Goal: Navigation & Orientation: Find specific page/section

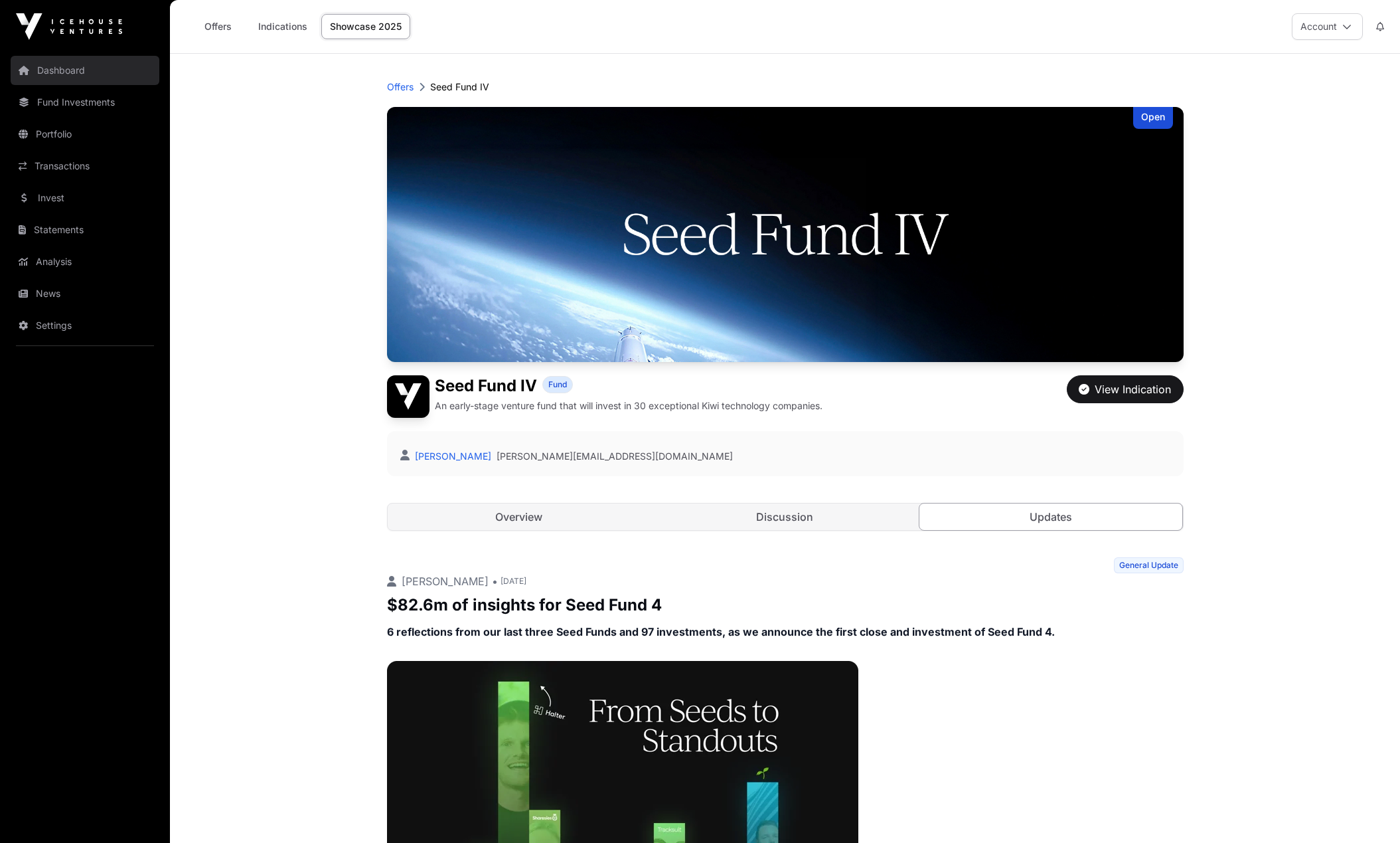
click at [77, 75] on link "Dashboard" at bounding box center [85, 71] width 149 height 29
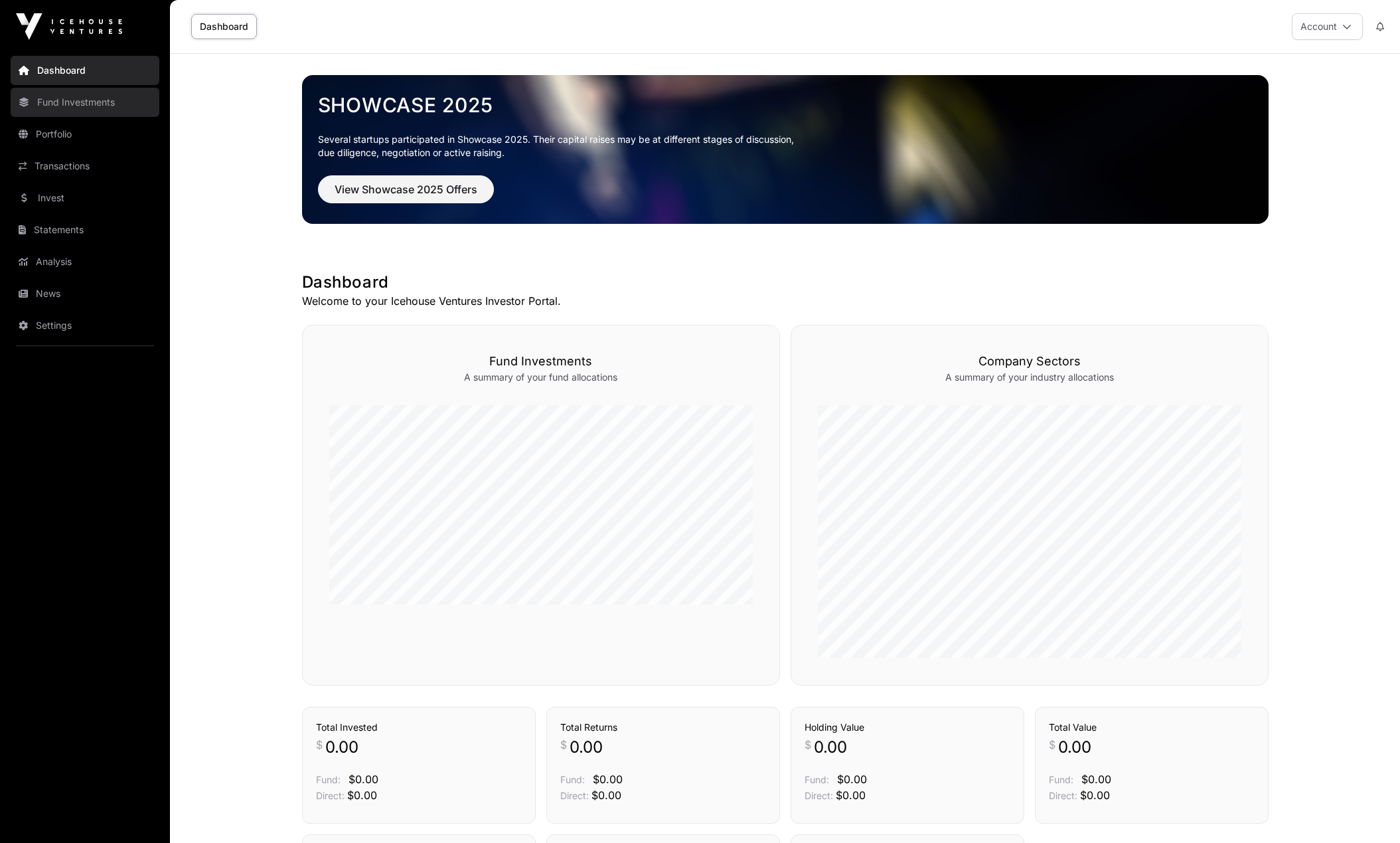
click at [71, 107] on link "Fund Investments" at bounding box center [85, 103] width 149 height 29
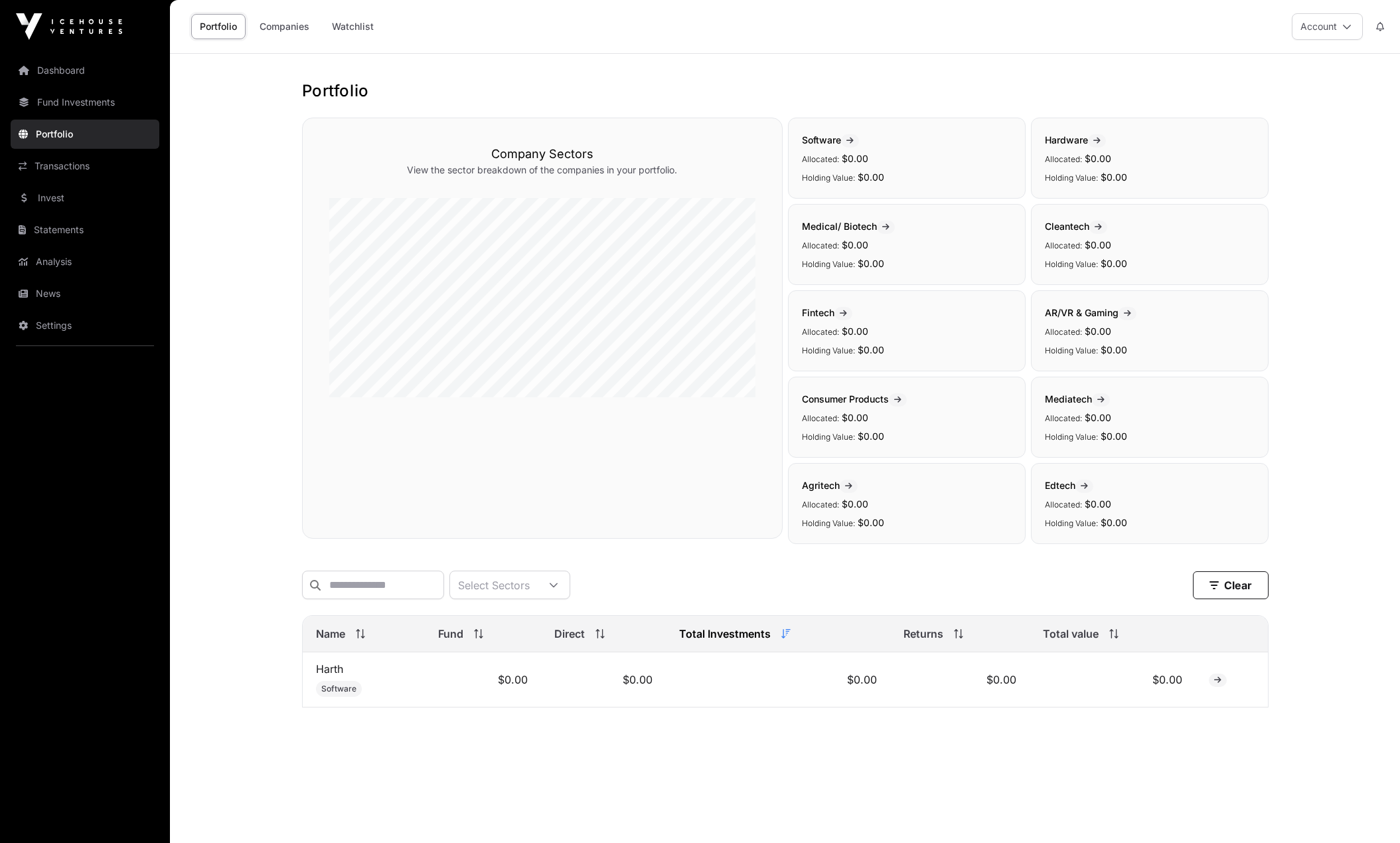
click at [48, 156] on link "Transactions" at bounding box center [85, 166] width 149 height 29
